Goal: Task Accomplishment & Management: Use online tool/utility

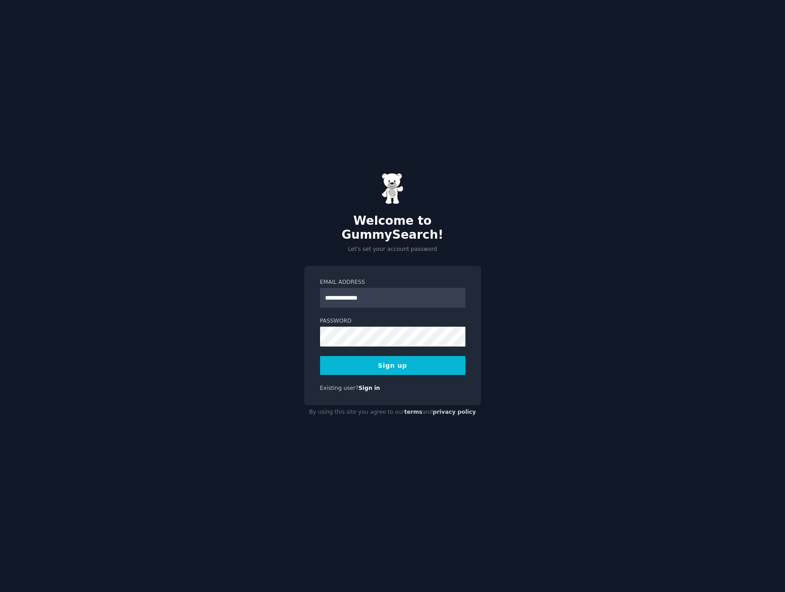
type input "**********"
click at [431, 309] on form "**********" at bounding box center [392, 326] width 145 height 97
click at [397, 363] on button "Sign up" at bounding box center [392, 365] width 145 height 19
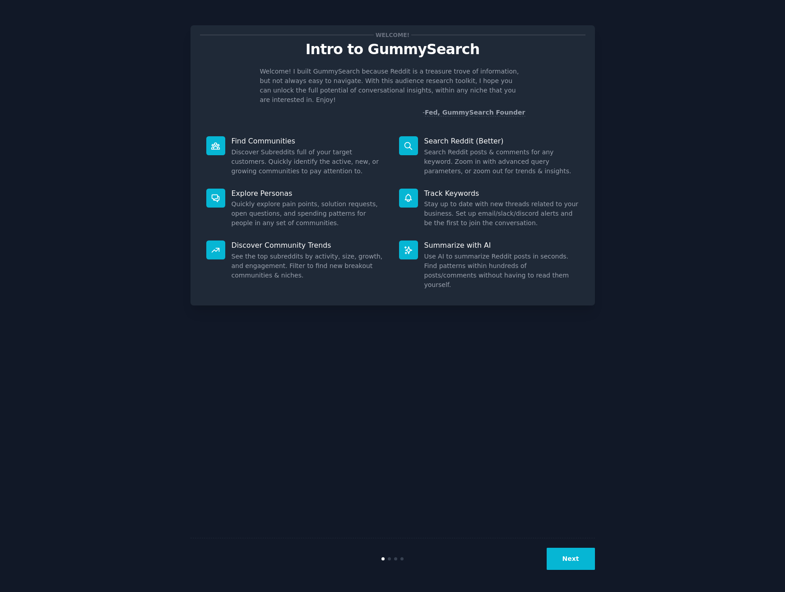
click at [570, 561] on button "Next" at bounding box center [570, 559] width 48 height 22
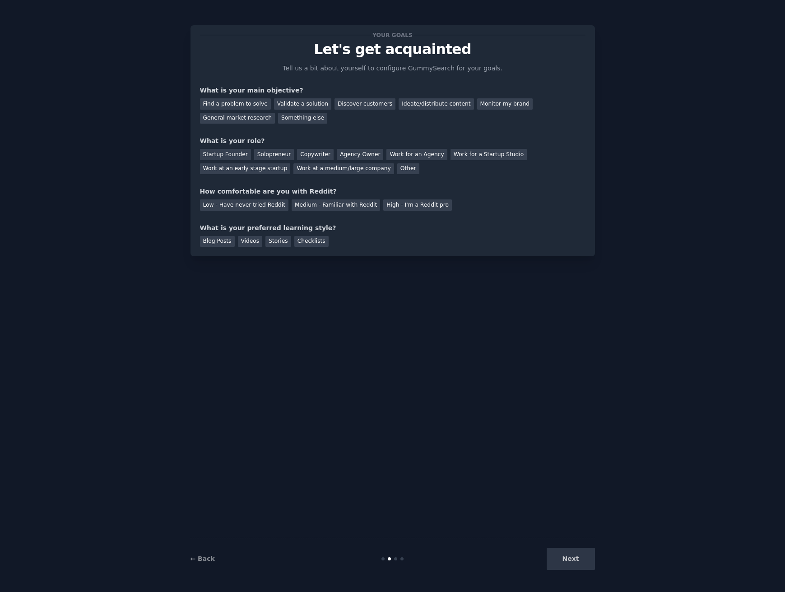
click at [570, 561] on div "Next" at bounding box center [527, 559] width 135 height 22
click at [441, 106] on div "Ideate/distribute content" at bounding box center [435, 103] width 75 height 11
click at [283, 104] on div "Validate a solution" at bounding box center [302, 103] width 57 height 11
click at [416, 98] on div "Ideate/distribute content" at bounding box center [435, 103] width 75 height 11
click at [227, 152] on div "Startup Founder" at bounding box center [225, 154] width 51 height 11
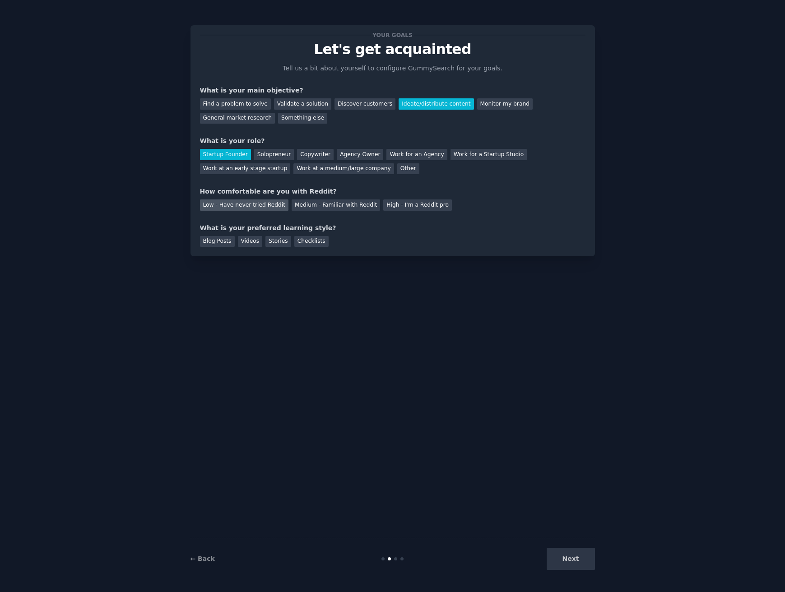
click at [249, 205] on div "Low - Have never tried Reddit" at bounding box center [244, 204] width 88 height 11
click at [256, 240] on div "Videos" at bounding box center [250, 241] width 25 height 11
click at [564, 557] on button "Next" at bounding box center [570, 559] width 48 height 22
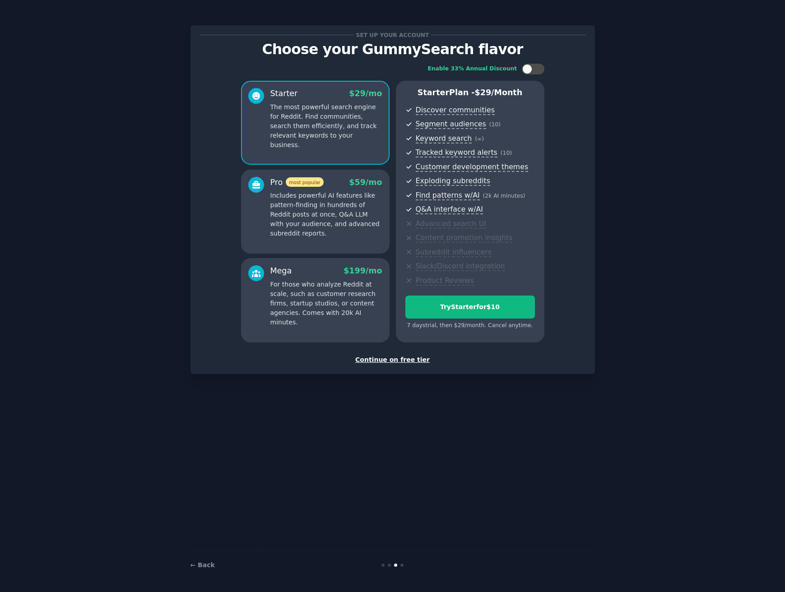
click at [392, 358] on div "Continue on free tier" at bounding box center [392, 359] width 385 height 9
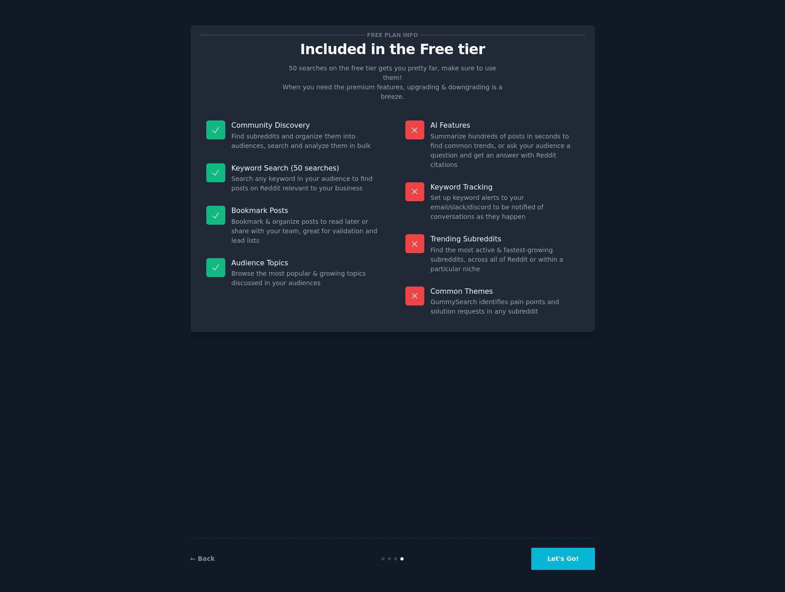
click at [563, 563] on button "Let's Go!" at bounding box center [562, 559] width 63 height 22
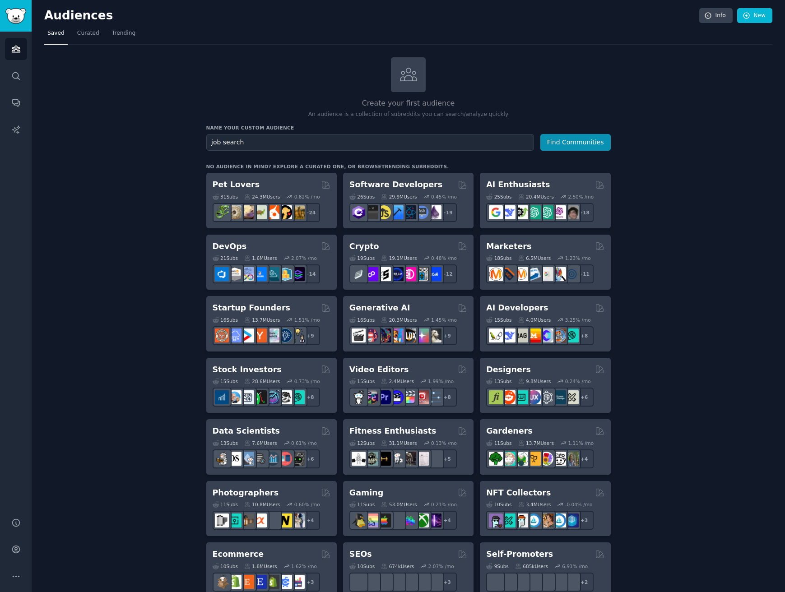
type input "job search"
click at [575, 141] on button "Find Communities" at bounding box center [575, 142] width 70 height 17
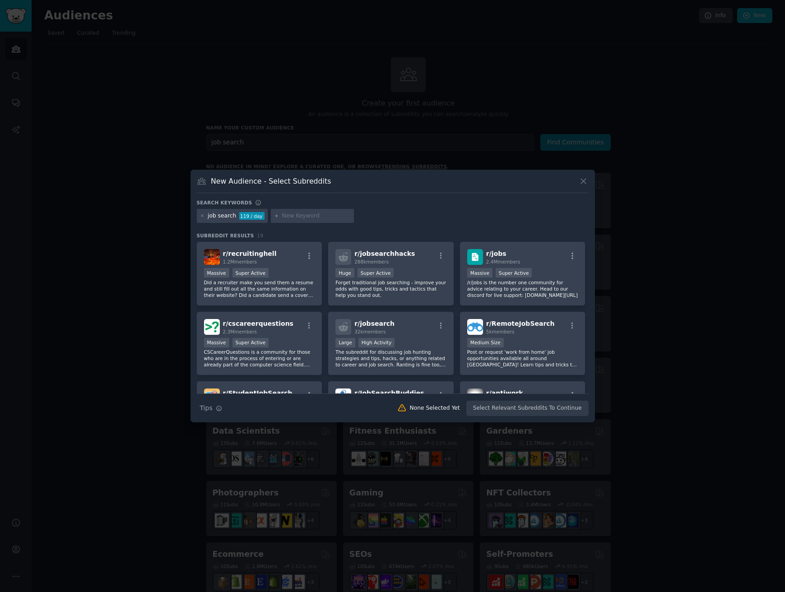
click at [585, 180] on icon at bounding box center [582, 180] width 9 height 9
